Goal: Find contact information: Find contact information

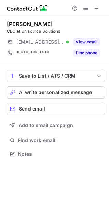
scroll to position [149, 109]
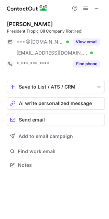
scroll to position [160, 109]
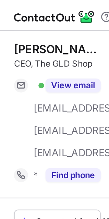
scroll to position [182, 109]
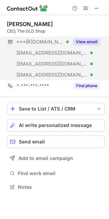
click at [80, 39] on button "View email" at bounding box center [86, 41] width 27 height 7
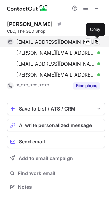
click at [96, 43] on span at bounding box center [96, 41] width 5 height 5
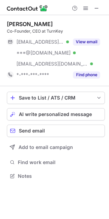
scroll to position [171, 109]
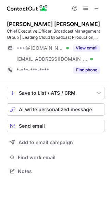
scroll to position [167, 109]
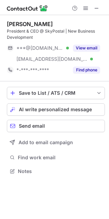
scroll to position [167, 109]
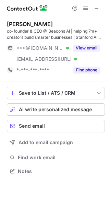
scroll to position [167, 109]
